Goal: Task Accomplishment & Management: Use online tool/utility

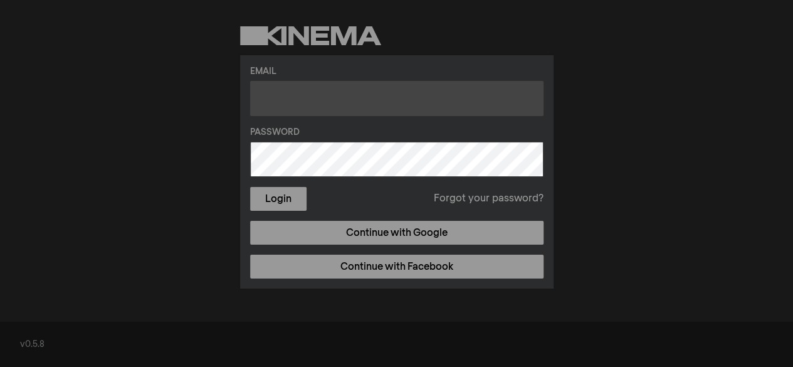
click at [283, 107] on input "text" at bounding box center [397, 98] width 294 height 35
type input "[EMAIL_ADDRESS][DOMAIN_NAME]"
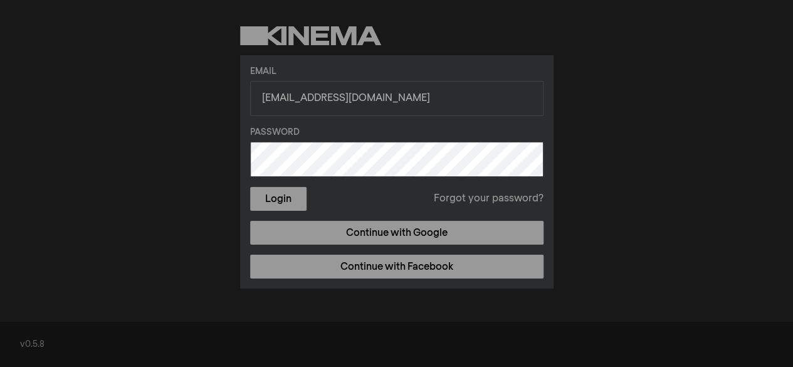
click at [250, 187] on button "Login" at bounding box center [278, 199] width 56 height 24
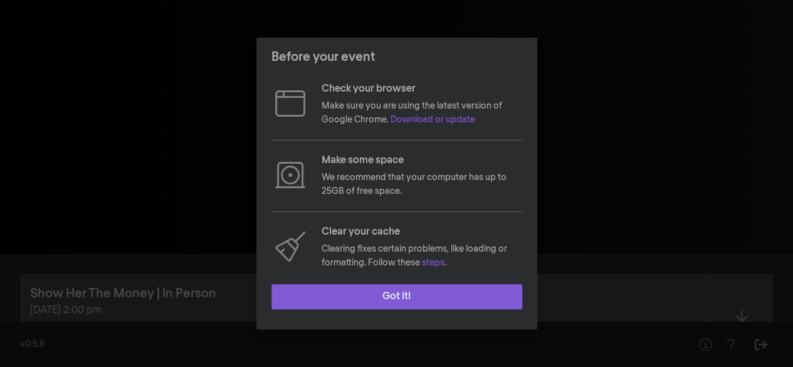
click at [383, 288] on button "Got it!" at bounding box center [397, 296] width 251 height 25
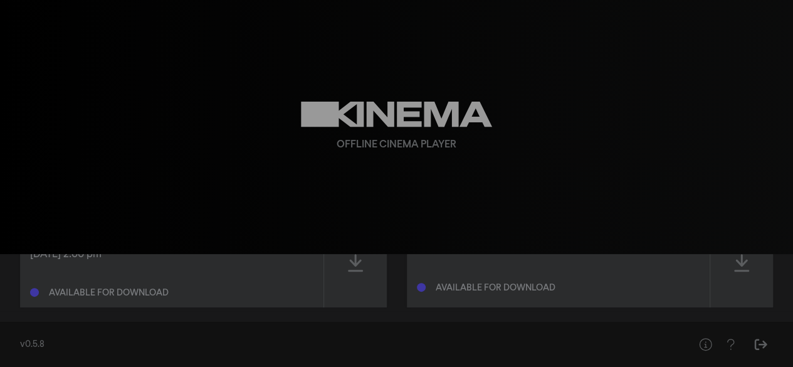
scroll to position [55, 0]
click at [383, 288] on div at bounding box center [355, 264] width 63 height 89
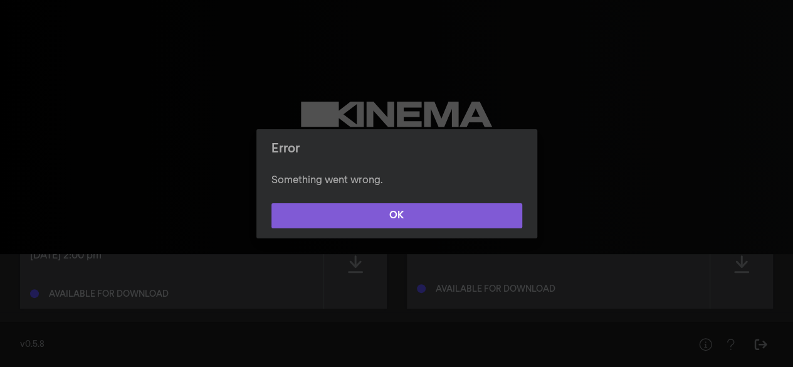
click at [391, 223] on button "OK" at bounding box center [397, 215] width 251 height 25
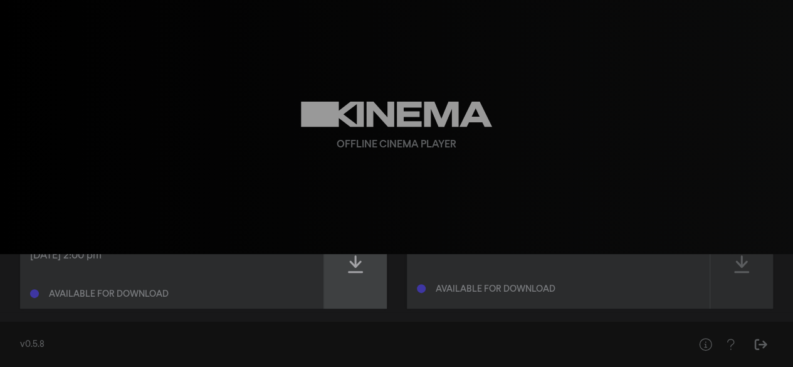
click at [352, 265] on icon at bounding box center [355, 264] width 15 height 20
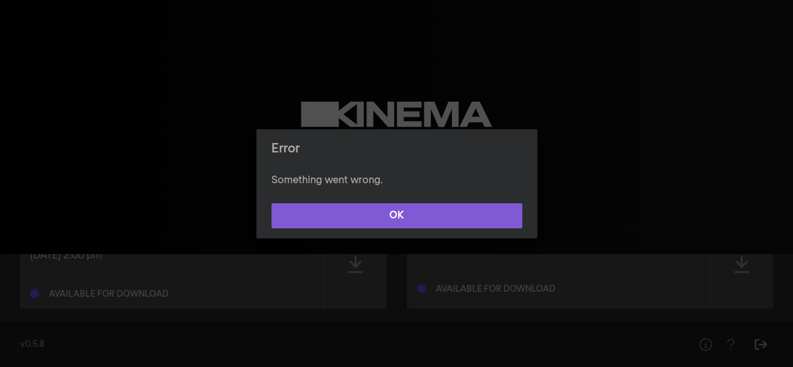
click at [378, 205] on button "OK" at bounding box center [397, 215] width 251 height 25
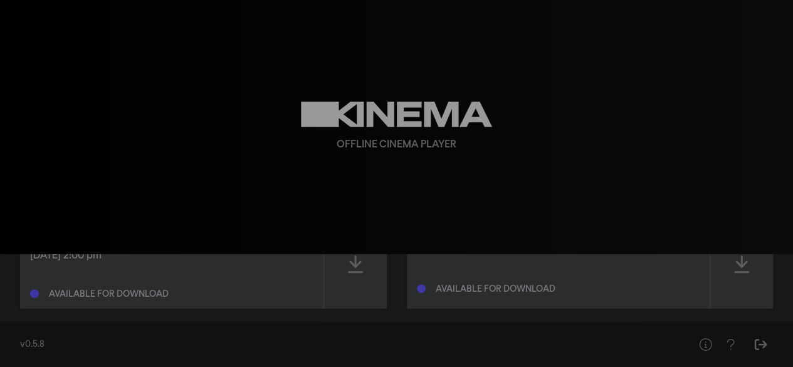
click at [378, 205] on div "Offline Cinema Player" at bounding box center [397, 127] width 452 height 254
click at [370, 270] on div at bounding box center [355, 264] width 63 height 89
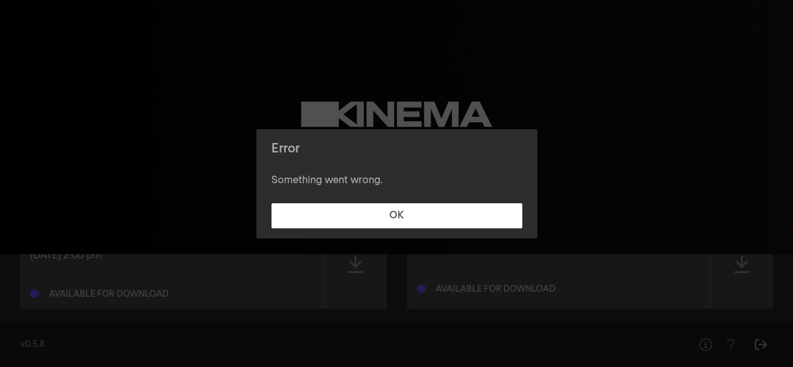
click at [360, 229] on footer "OK" at bounding box center [397, 215] width 281 height 45
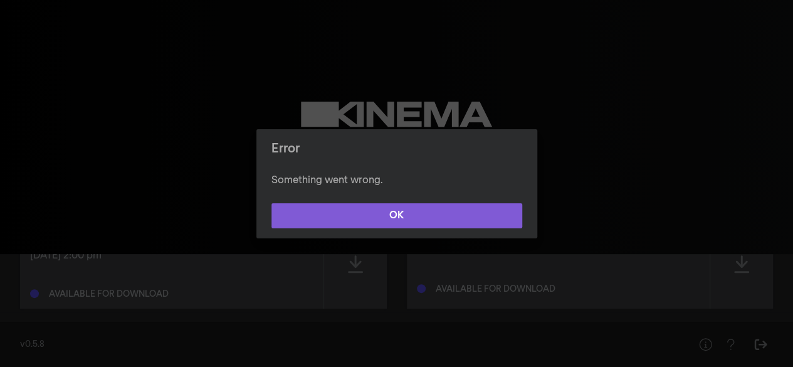
click at [360, 221] on button "OK" at bounding box center [397, 215] width 251 height 25
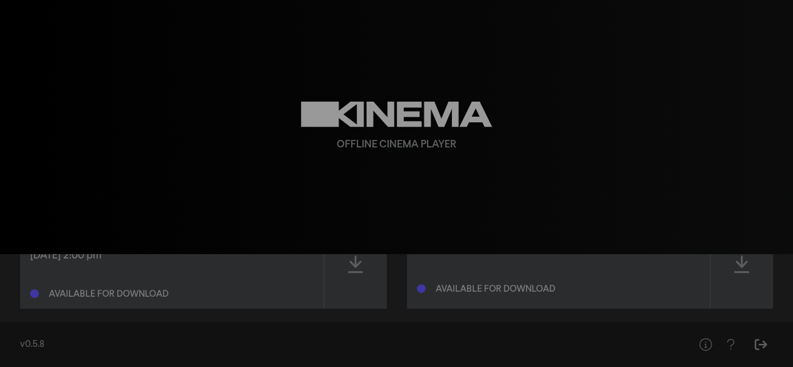
click at [457, 273] on div "Available for download" at bounding box center [558, 280] width 283 height 40
click at [365, 283] on div at bounding box center [355, 264] width 63 height 89
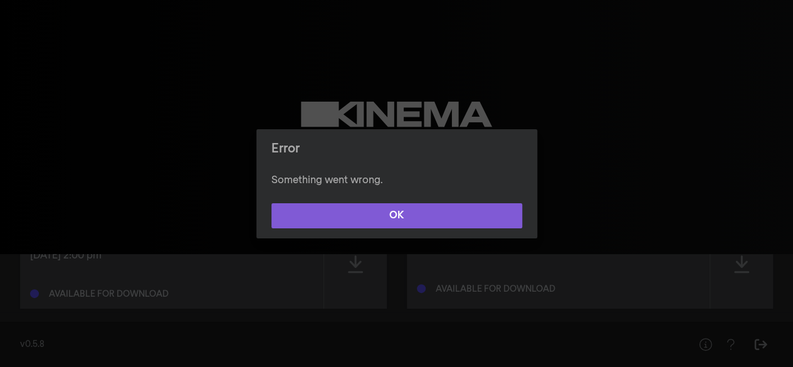
click at [358, 214] on button "OK" at bounding box center [397, 215] width 251 height 25
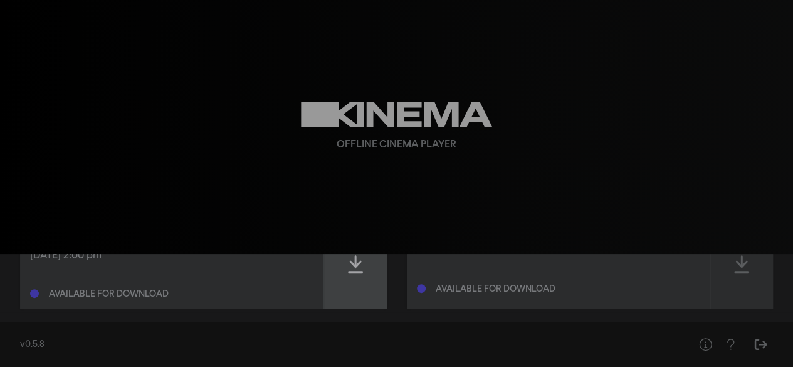
click at [386, 272] on div at bounding box center [355, 264] width 63 height 89
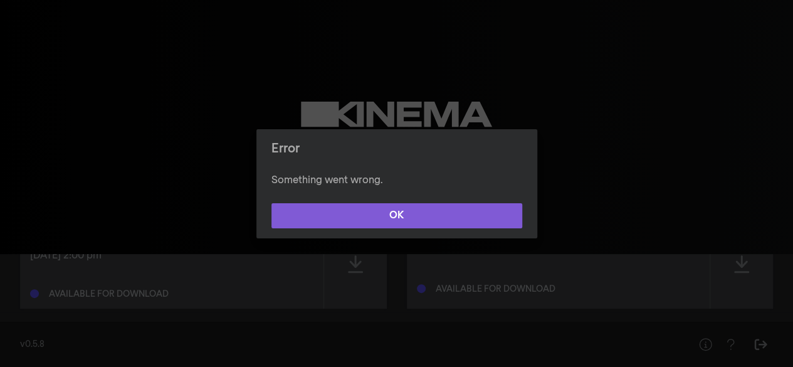
click at [368, 219] on button "OK" at bounding box center [397, 215] width 251 height 25
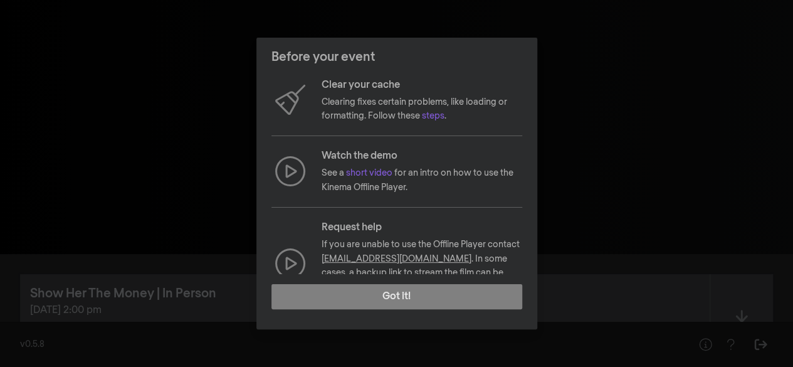
scroll to position [123, 0]
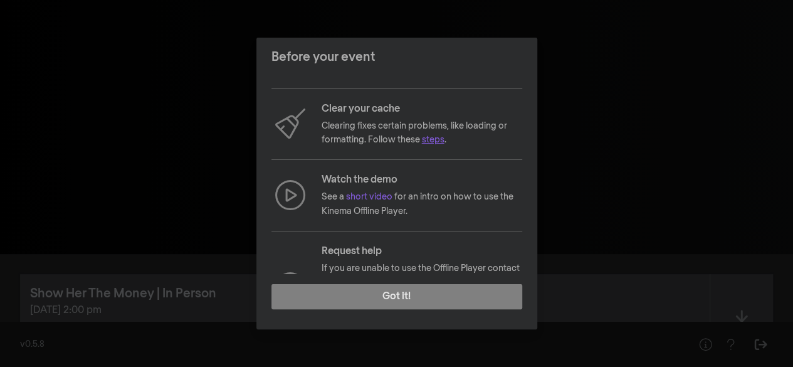
click at [436, 143] on link "steps" at bounding box center [433, 139] width 23 height 9
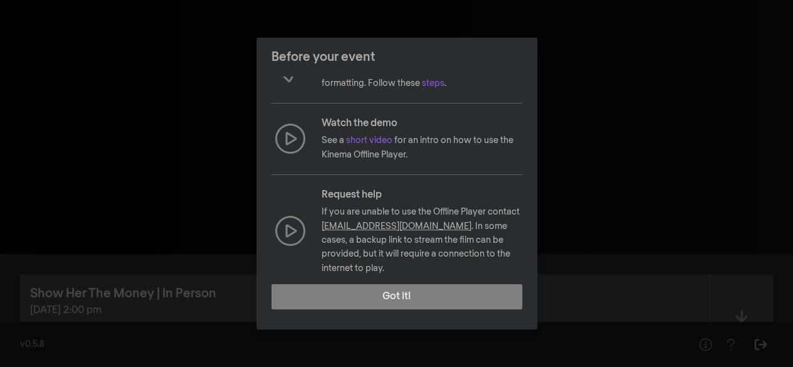
scroll to position [184, 0]
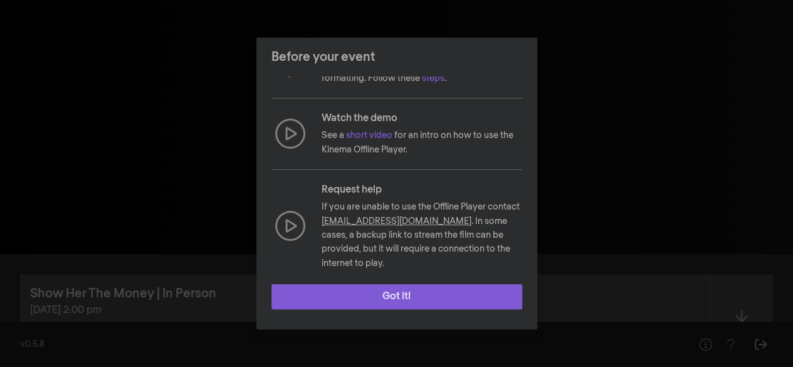
click at [408, 303] on button "Got it!" at bounding box center [397, 296] width 251 height 25
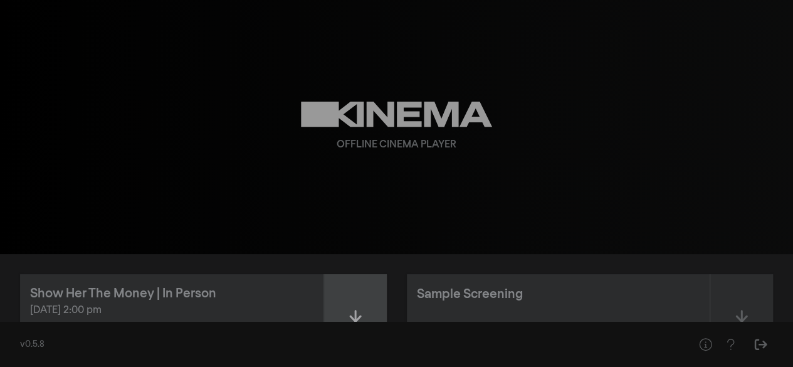
click at [348, 320] on icon at bounding box center [355, 319] width 15 height 20
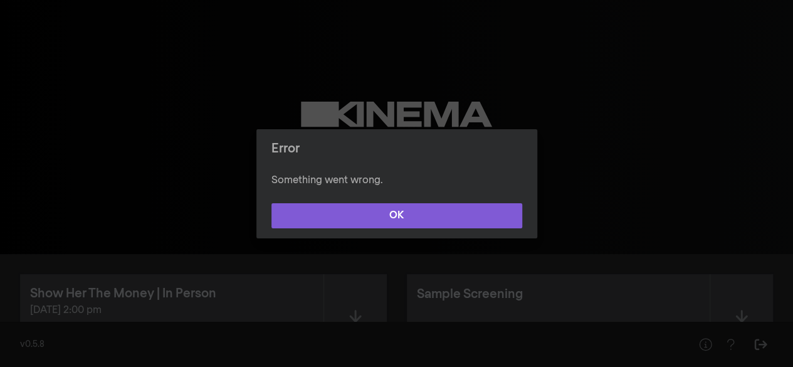
click at [339, 208] on button "OK" at bounding box center [397, 215] width 251 height 25
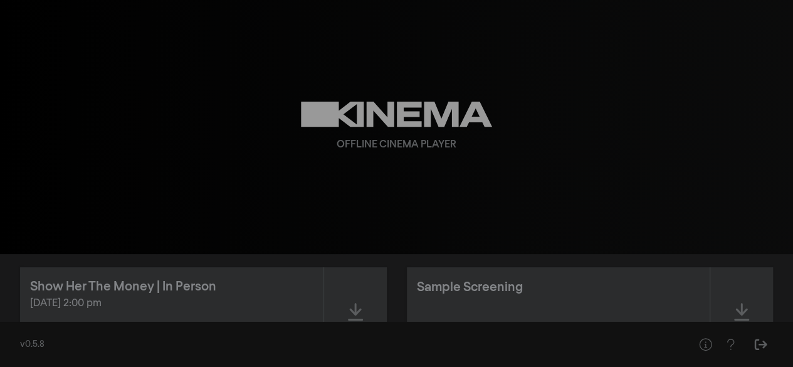
scroll to position [0, 0]
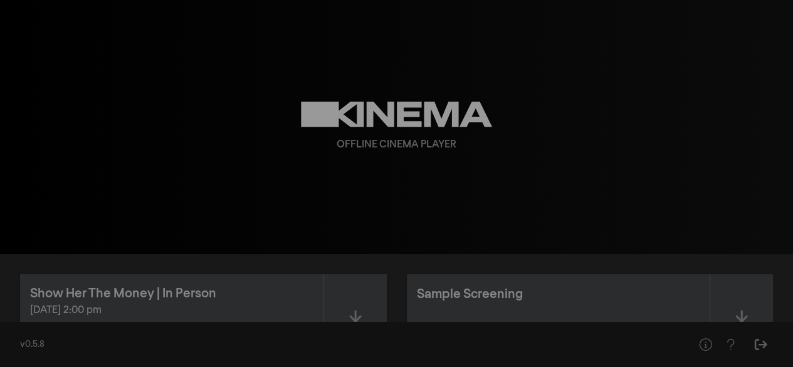
click at [370, 120] on icon at bounding box center [396, 115] width 191 height 26
click at [357, 305] on div at bounding box center [355, 318] width 63 height 89
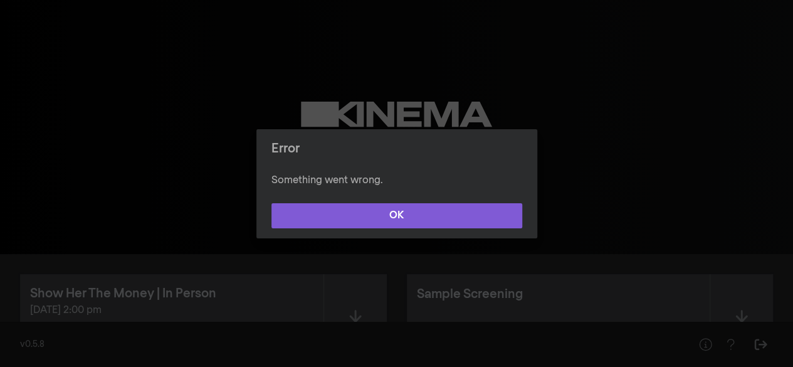
click at [370, 223] on button "OK" at bounding box center [397, 215] width 251 height 25
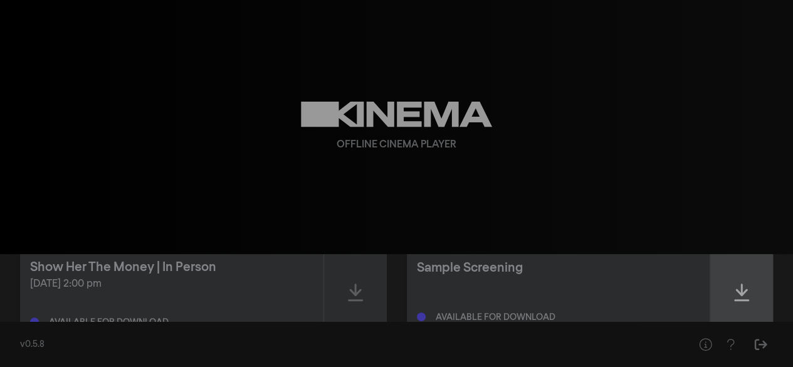
scroll to position [22, 0]
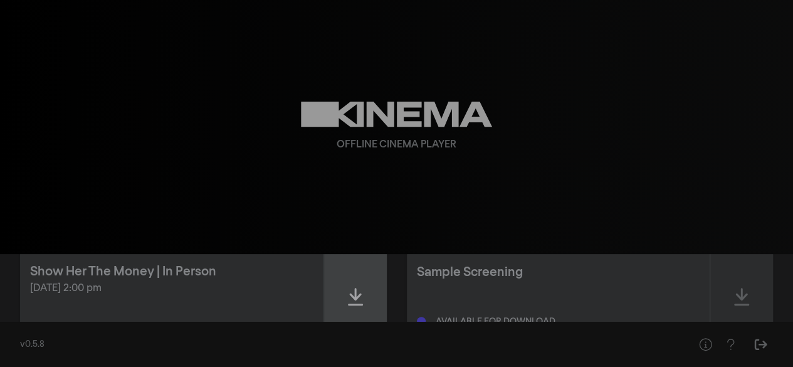
click at [378, 307] on div at bounding box center [355, 296] width 63 height 89
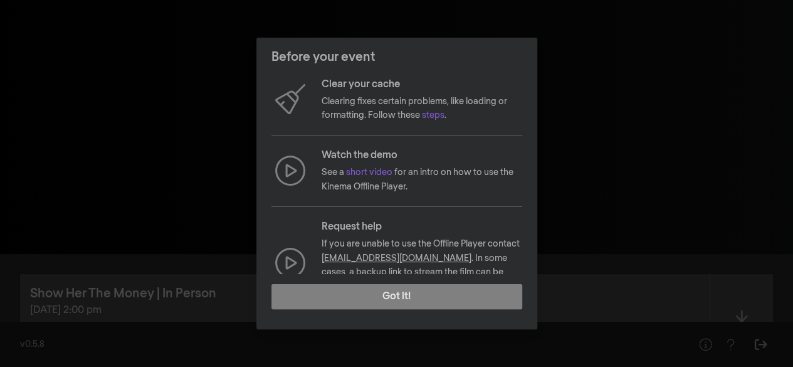
scroll to position [184, 0]
